Goal: Information Seeking & Learning: Find specific page/section

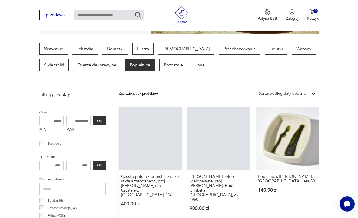
click at [156, 154] on link "Czeska patera / popielniczka ze szkła artystycznego, proj. [PERSON_NAME] dla Cr…" at bounding box center [150, 164] width 63 height 114
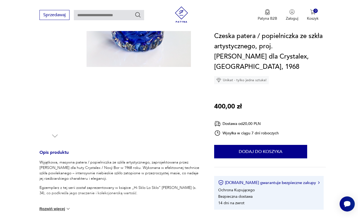
scroll to position [122, 0]
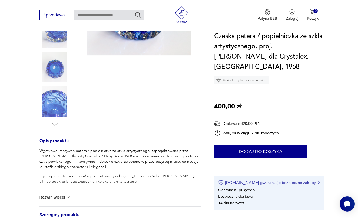
click at [268, 180] on button "[DOMAIN_NAME] gwarantuje bezpieczne zakupy" at bounding box center [268, 182] width 101 height 5
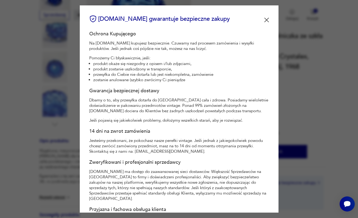
click at [266, 23] on div "[DOMAIN_NAME] gwarantuje bezpieczne zakupy" at bounding box center [179, 20] width 180 height 11
click at [268, 20] on img at bounding box center [266, 20] width 5 height 5
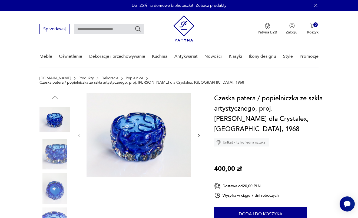
scroll to position [0, 0]
click at [315, 5] on icon "button" at bounding box center [315, 5] width 3 height 3
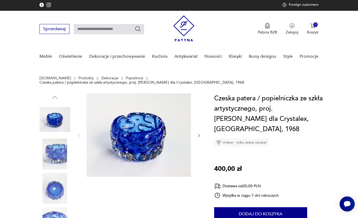
click at [302, 6] on p "Foreign customers" at bounding box center [303, 5] width 30 height 4
